Goal: Obtain resource: Download file/media

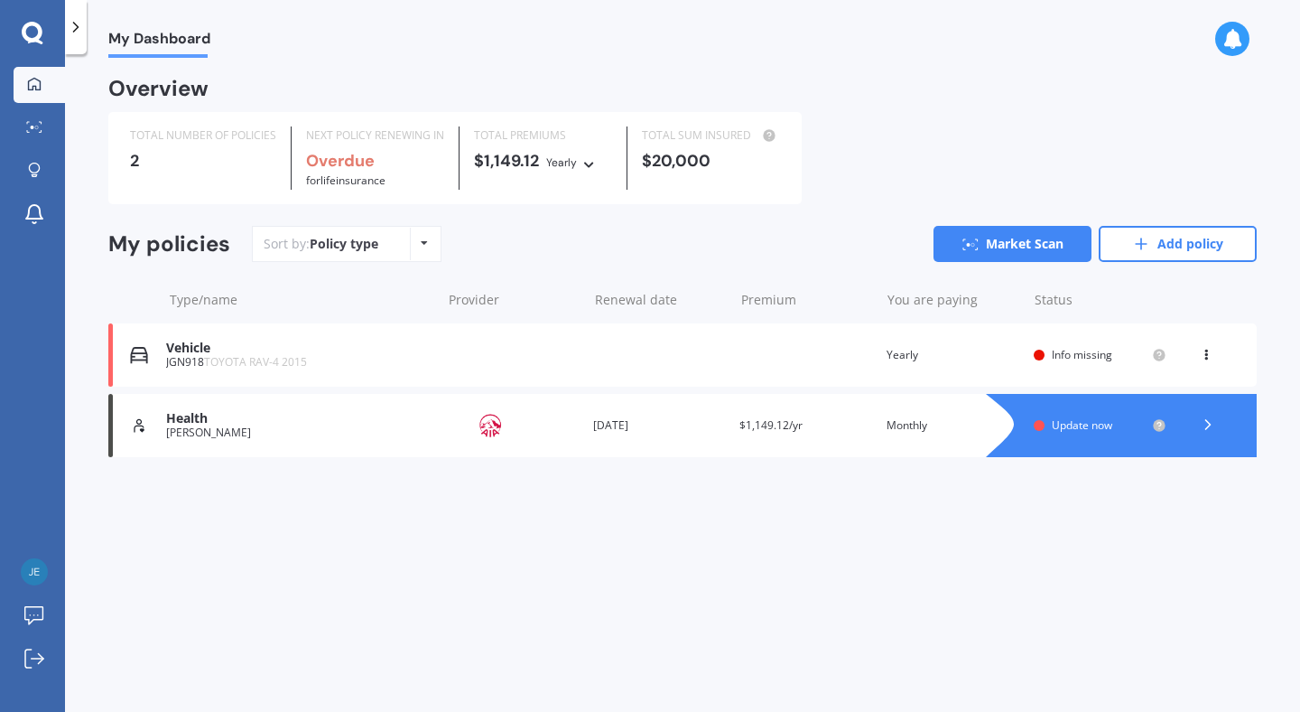
click at [629, 427] on div "Renewal date [DATE]" at bounding box center [659, 425] width 133 height 18
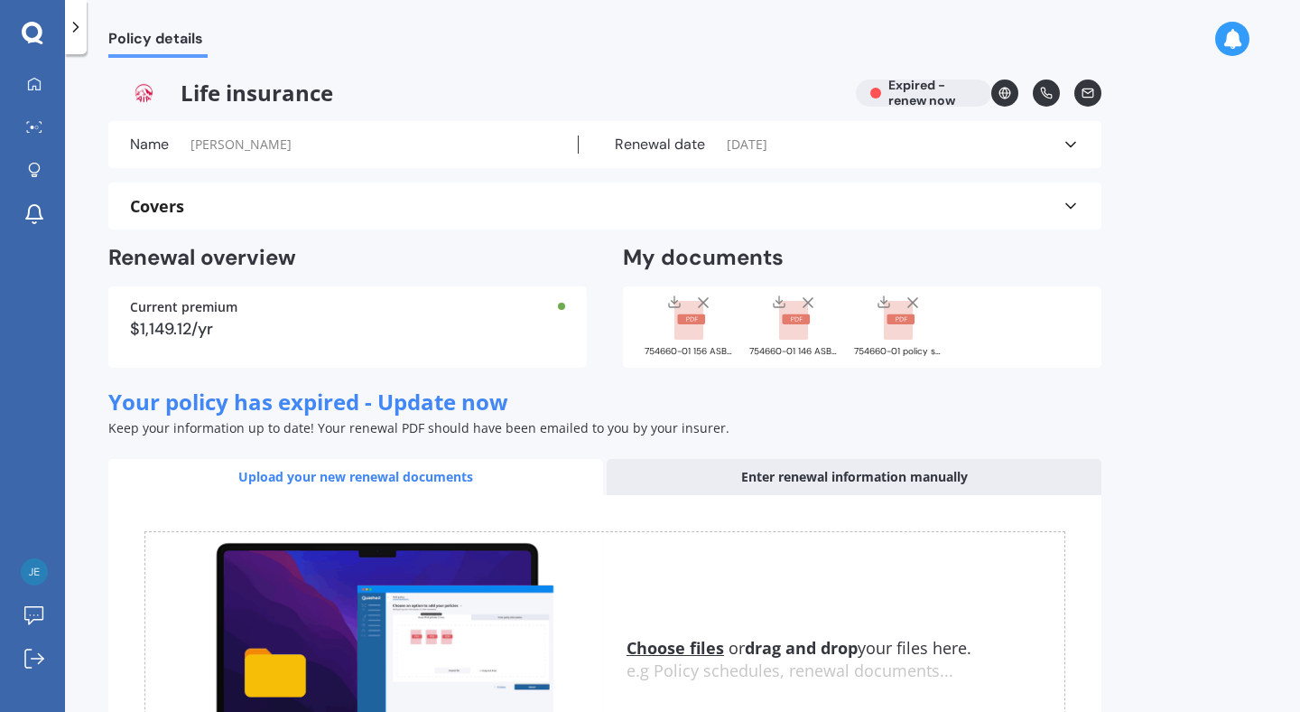
click at [893, 321] on rect at bounding box center [901, 319] width 28 height 10
click at [793, 321] on rect at bounding box center [796, 319] width 28 height 10
click at [1069, 150] on icon at bounding box center [1071, 144] width 18 height 18
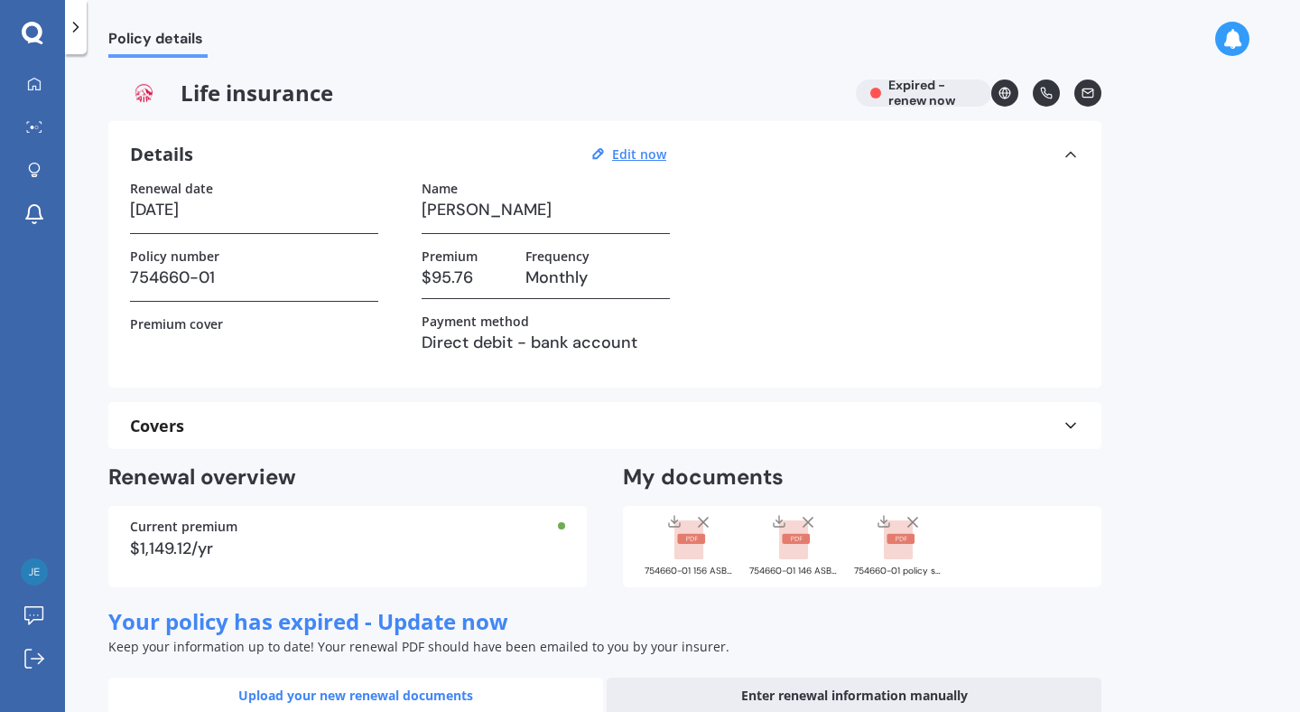
click at [1069, 150] on icon at bounding box center [1071, 154] width 18 height 18
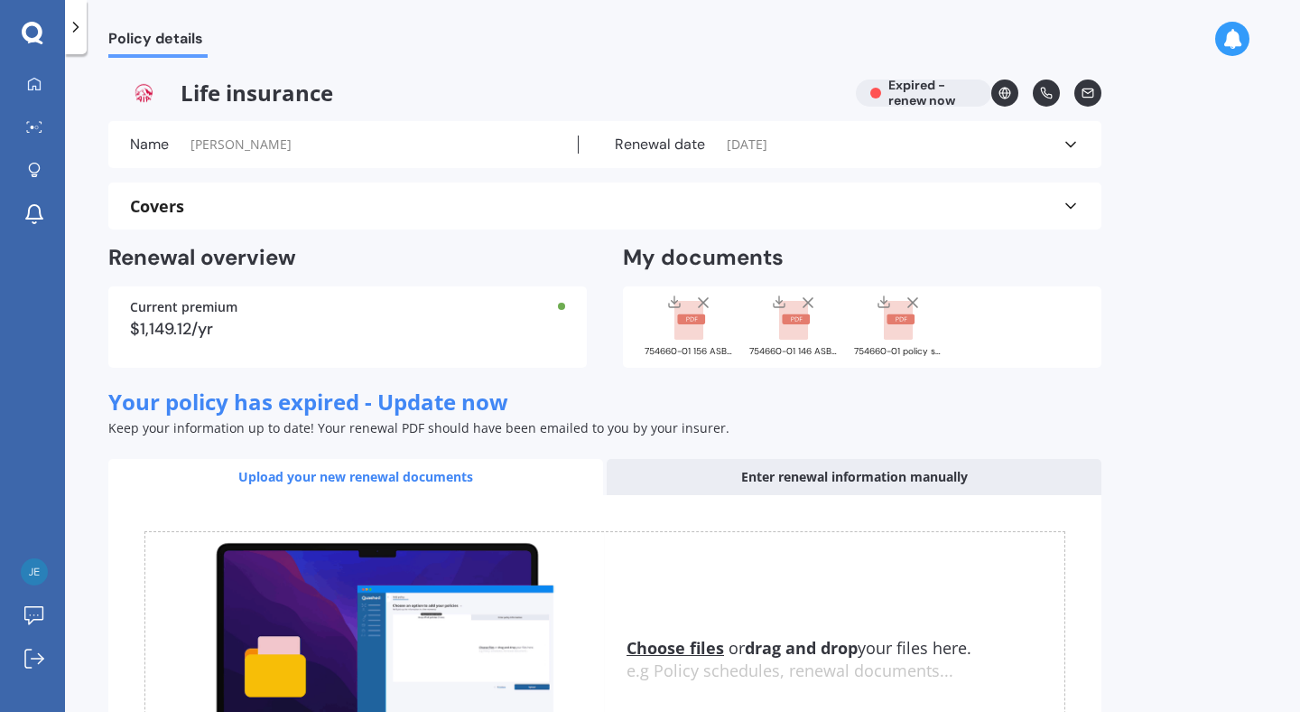
click at [1076, 202] on icon at bounding box center [1071, 206] width 18 height 18
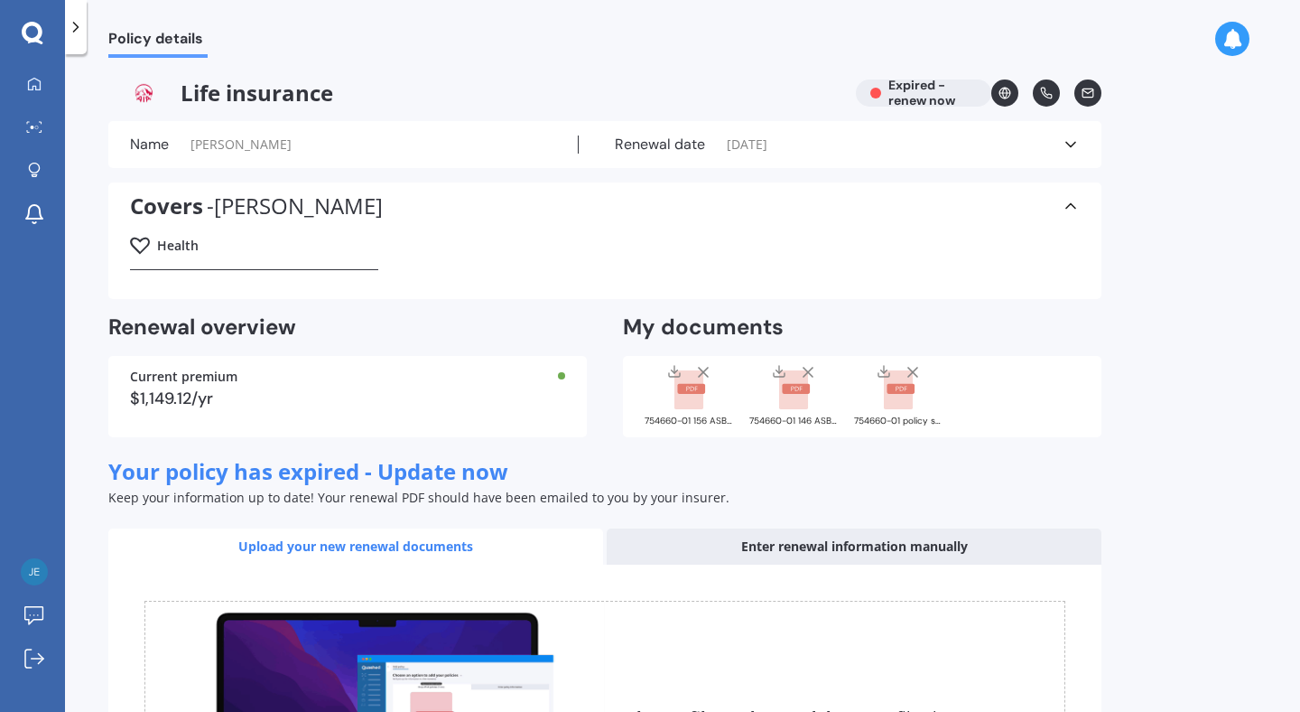
click at [1076, 202] on icon at bounding box center [1071, 206] width 18 height 18
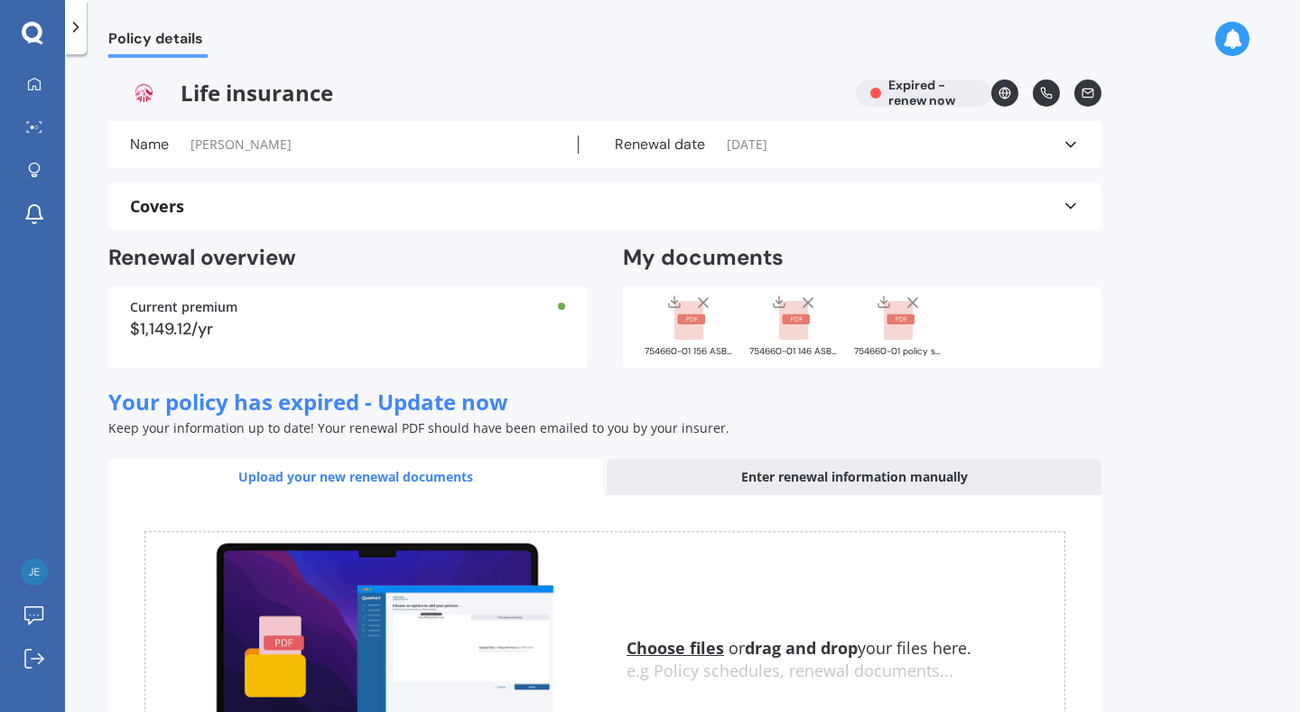
click at [129, 45] on span "Policy details" at bounding box center [157, 42] width 99 height 24
click at [75, 23] on polyline at bounding box center [76, 27] width 5 height 9
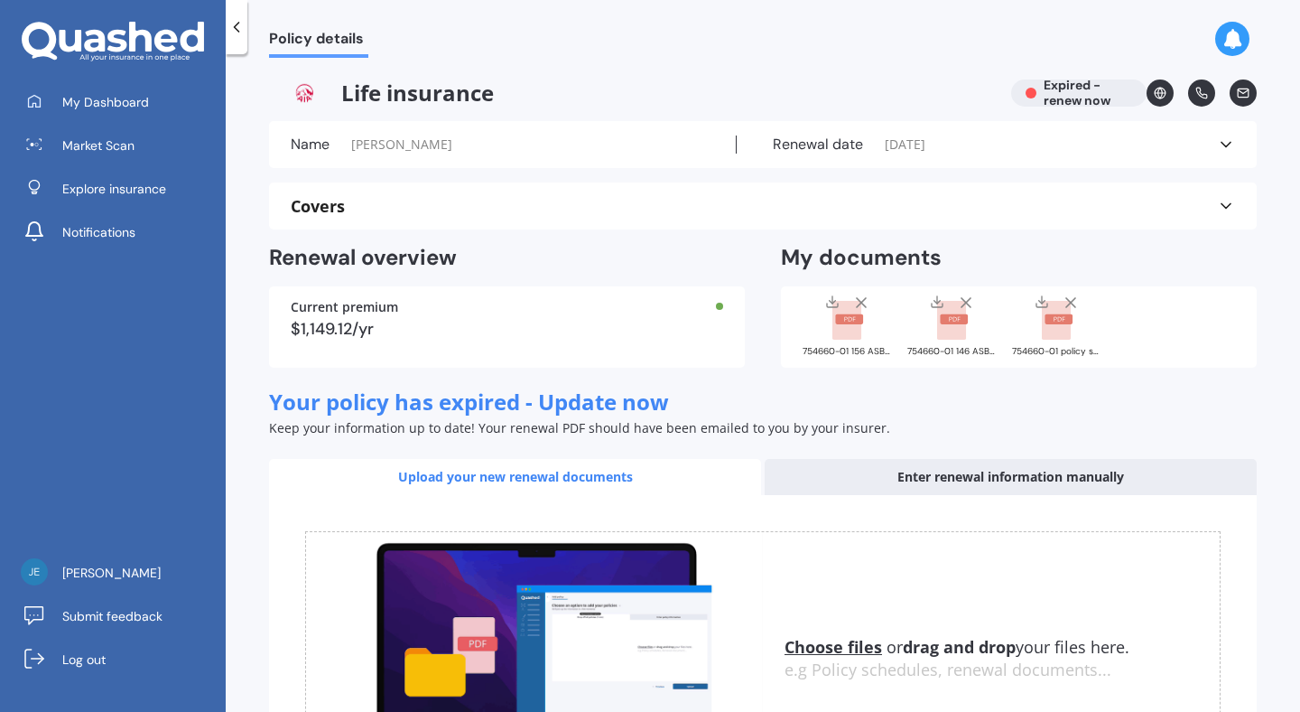
click at [940, 315] on rect at bounding box center [954, 319] width 28 height 10
click at [841, 335] on rect at bounding box center [847, 321] width 29 height 40
